Goal: Book appointment/travel/reservation

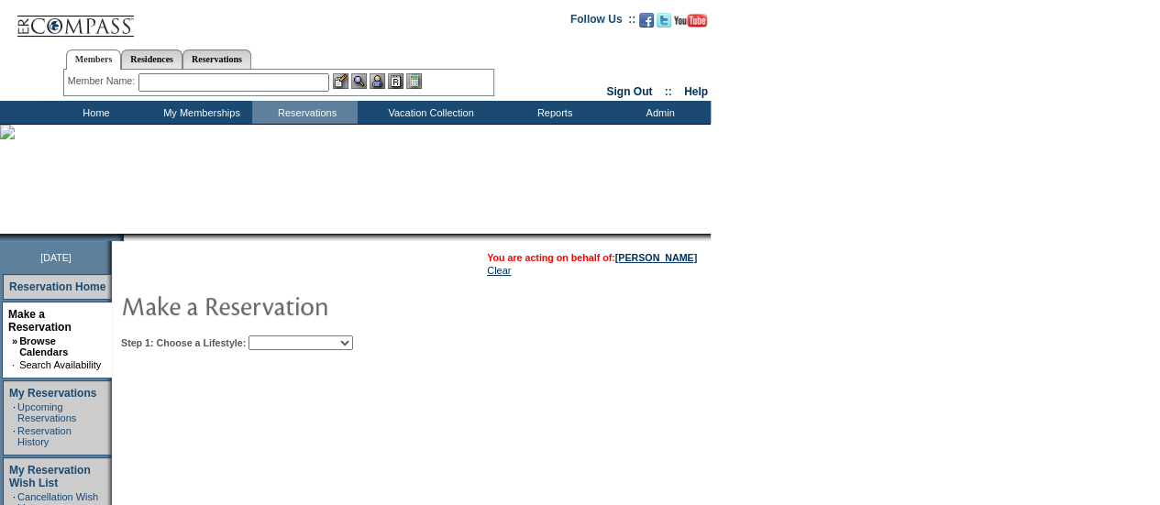
scroll to position [180, 0]
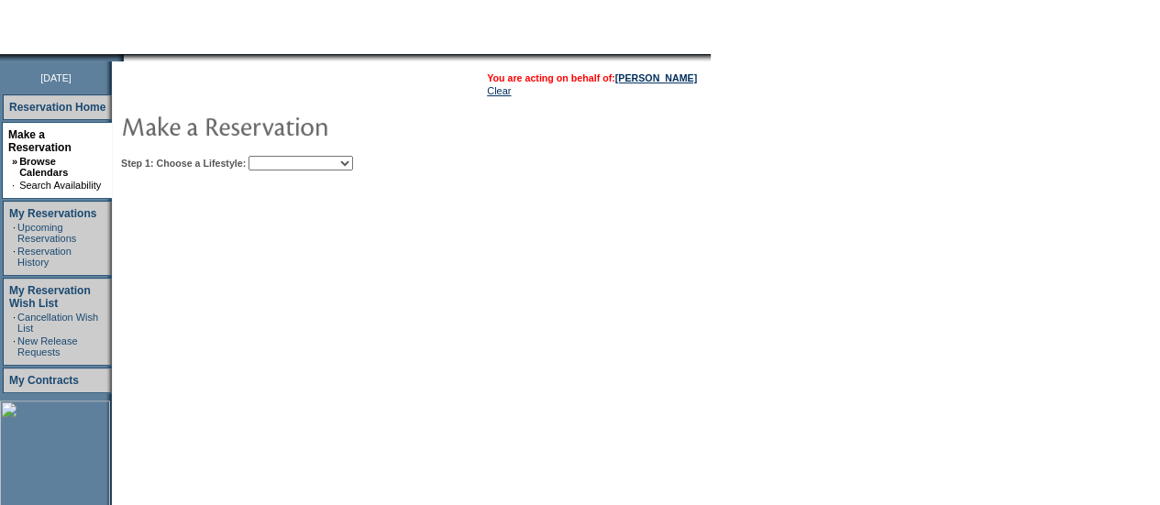
click at [353, 162] on select "Beach Leisure Metropolitan Mountain OIAL for Adventure OIAL for Couples OIAL fo…" at bounding box center [300, 163] width 105 height 15
select select "Beach"
click at [280, 156] on select "Beach Leisure Metropolitan Mountain OIAL for Adventure OIAL for Couples OIAL fo…" at bounding box center [300, 163] width 105 height 15
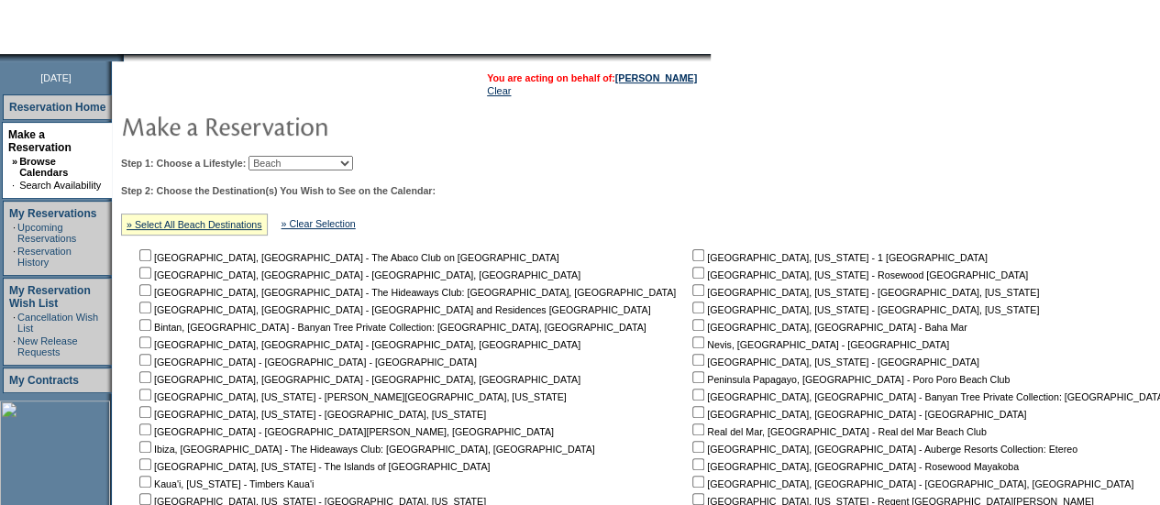
scroll to position [564, 0]
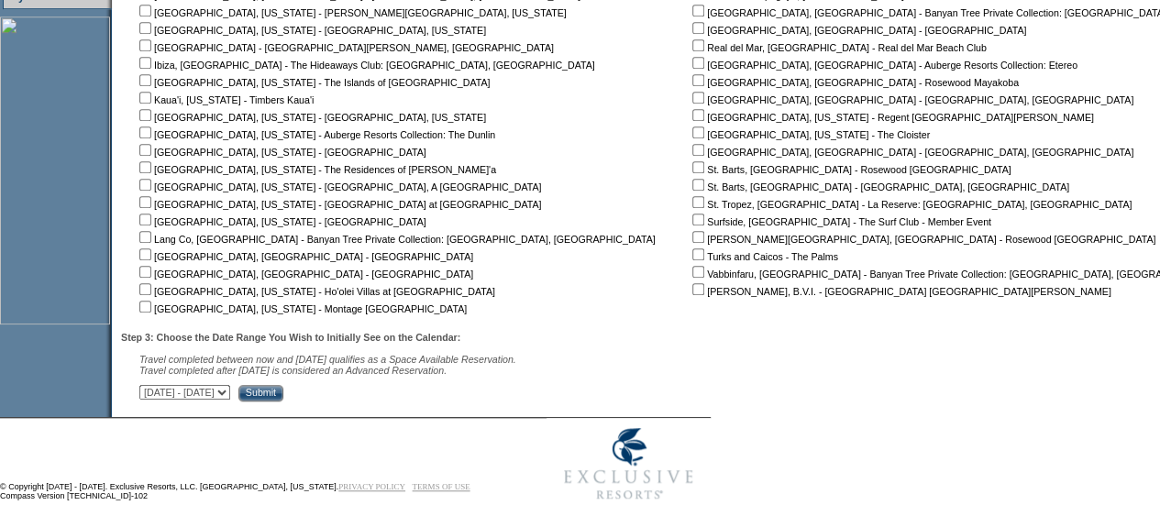
click at [163, 166] on nobr "[GEOGRAPHIC_DATA], [US_STATE] - The Residences of [PERSON_NAME]'a" at bounding box center [316, 169] width 360 height 11
click at [151, 166] on input "checkbox" at bounding box center [145, 167] width 12 height 12
checkbox input "true"
click at [150, 153] on input "checkbox" at bounding box center [145, 150] width 12 height 12
checkbox input "true"
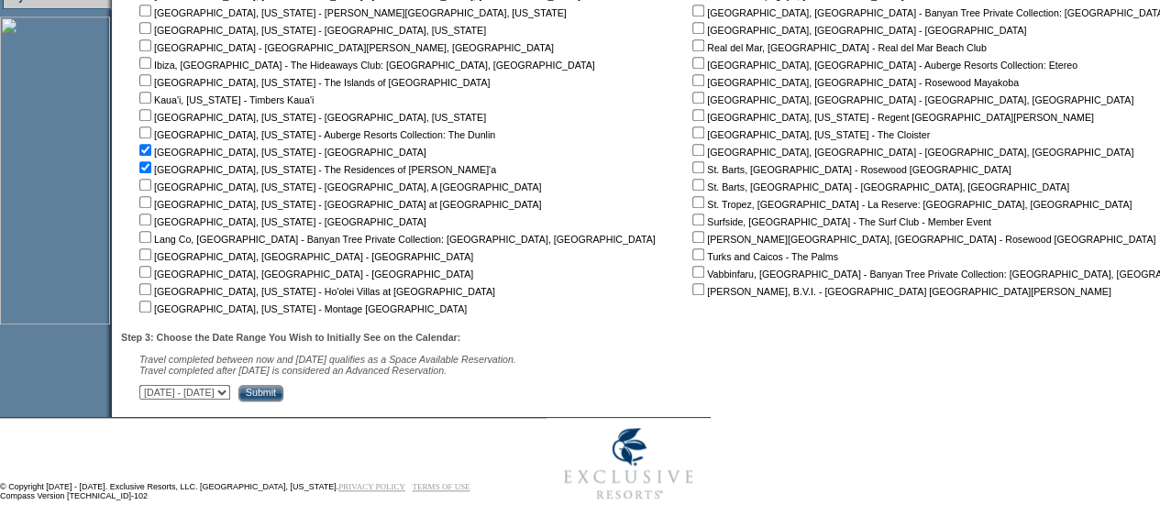
click at [226, 392] on select "[DATE] - [DATE] [DATE] - [DATE] [DATE] - [DATE] [DATE] - [DATE] [DATE] - [DATE]…" at bounding box center [184, 392] width 91 height 15
select select "[DATE]|[DATE]"
click at [149, 389] on select "[DATE] - [DATE] [DATE] - [DATE] [DATE] - [DATE] [DATE] - [DATE] [DATE] - [DATE]…" at bounding box center [184, 392] width 91 height 15
click at [283, 391] on input "Submit" at bounding box center [260, 393] width 45 height 17
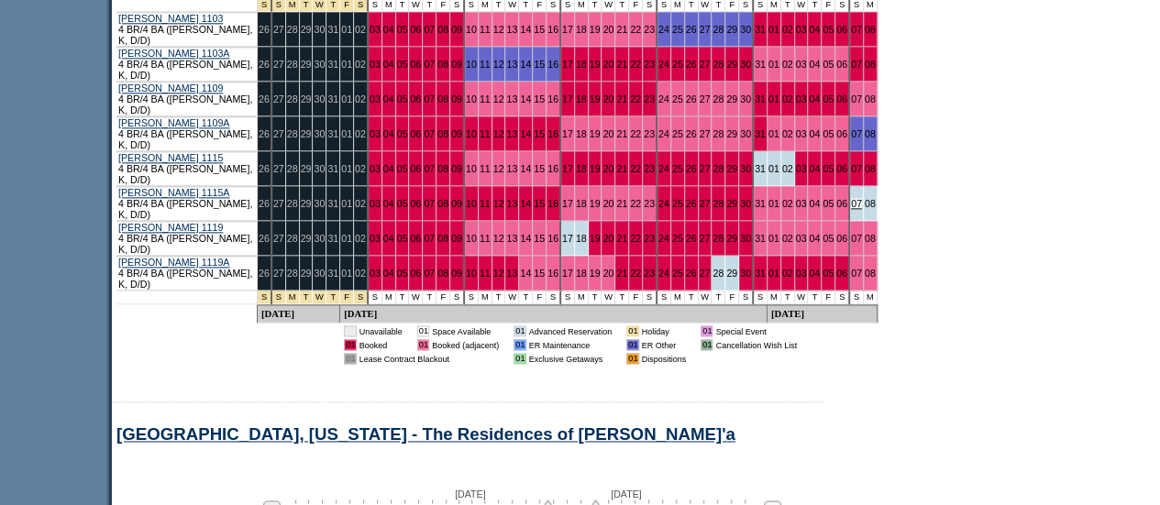
scroll to position [1135, 0]
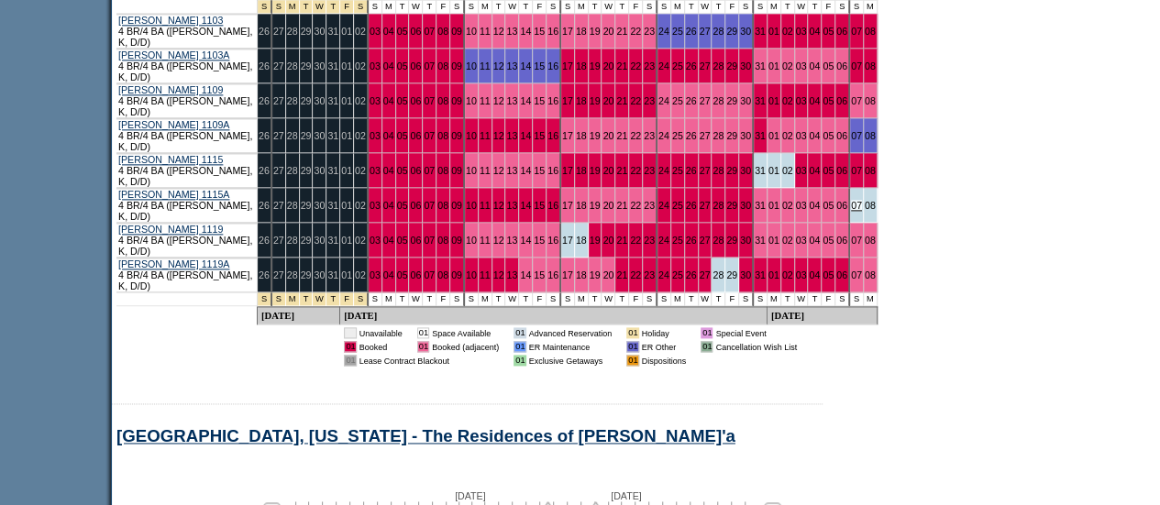
click at [851, 200] on link "07" at bounding box center [856, 205] width 11 height 11
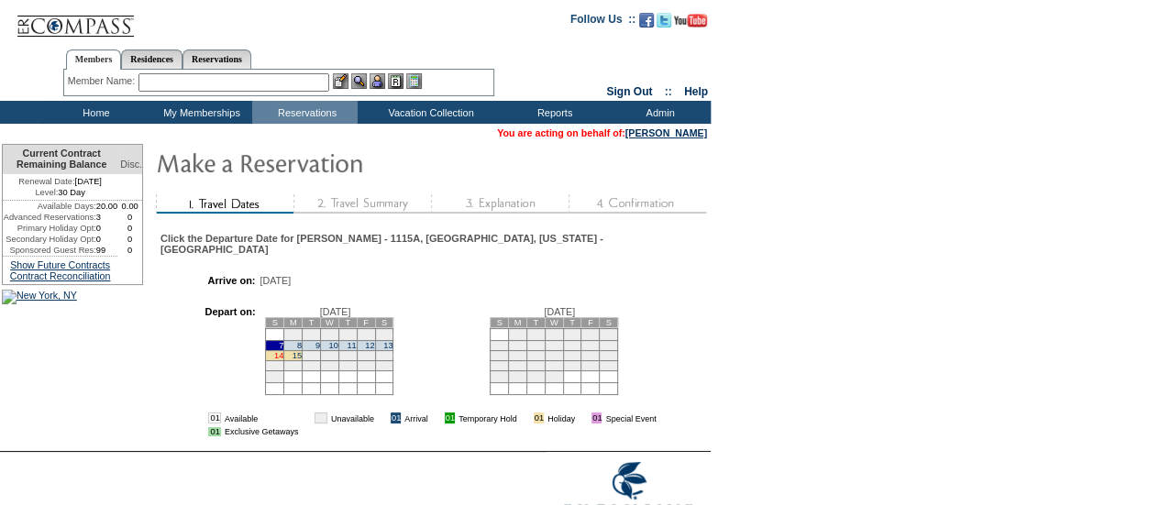
click at [283, 353] on link "14" at bounding box center [278, 355] width 9 height 9
